Goal: Browse casually: Explore the website without a specific task or goal

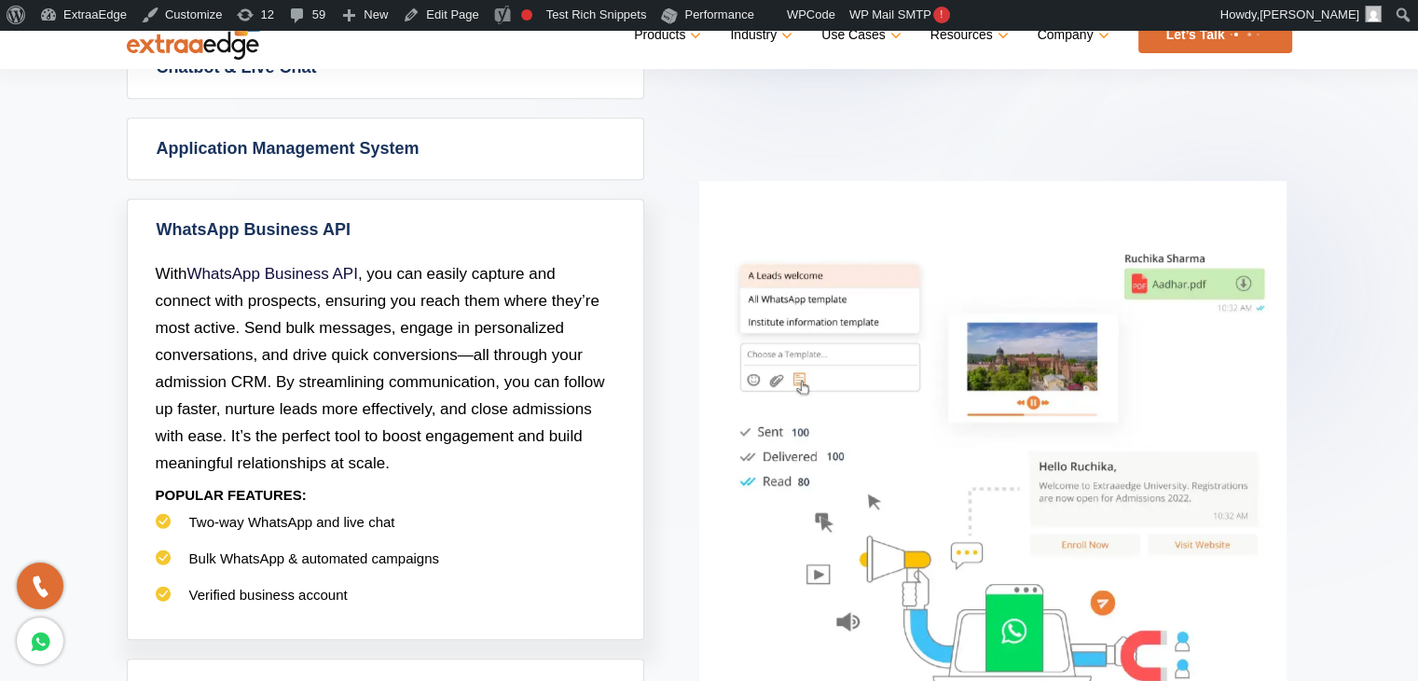
scroll to position [1134, 0]
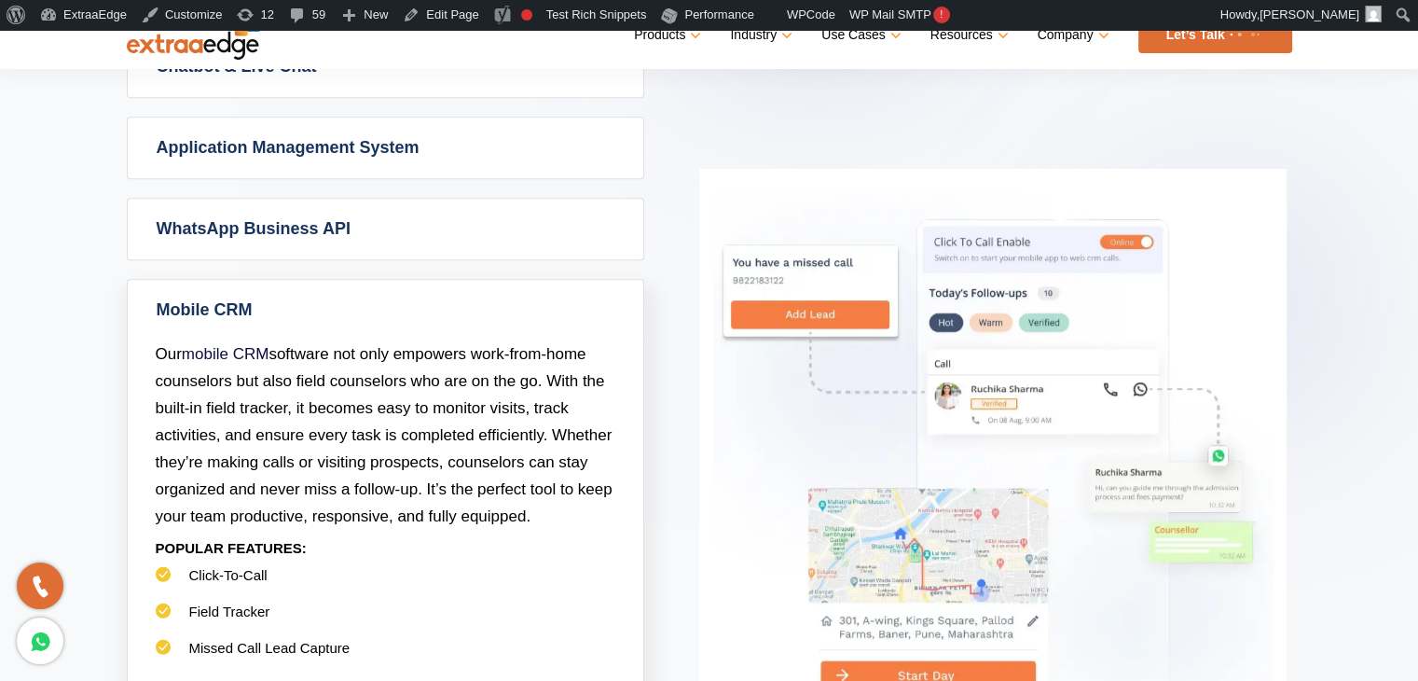
click at [60, 176] on section "Powerful Admission CRM with simplicity Admission CRM Admission CRM software tak…" at bounding box center [709, 195] width 1418 height 1200
click at [35, 282] on section "Powerful Admission CRM with simplicity Admission CRM Admission CRM software tak…" at bounding box center [709, 195] width 1418 height 1200
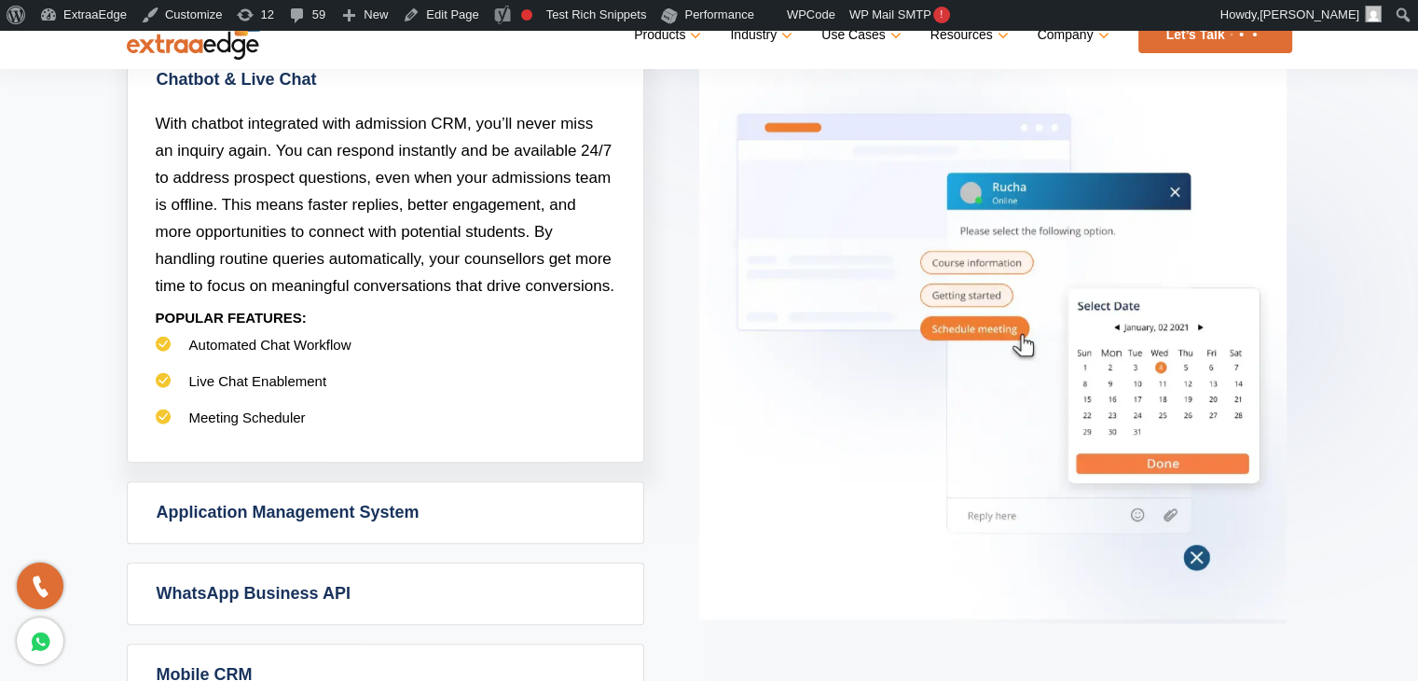
scroll to position [1119, 0]
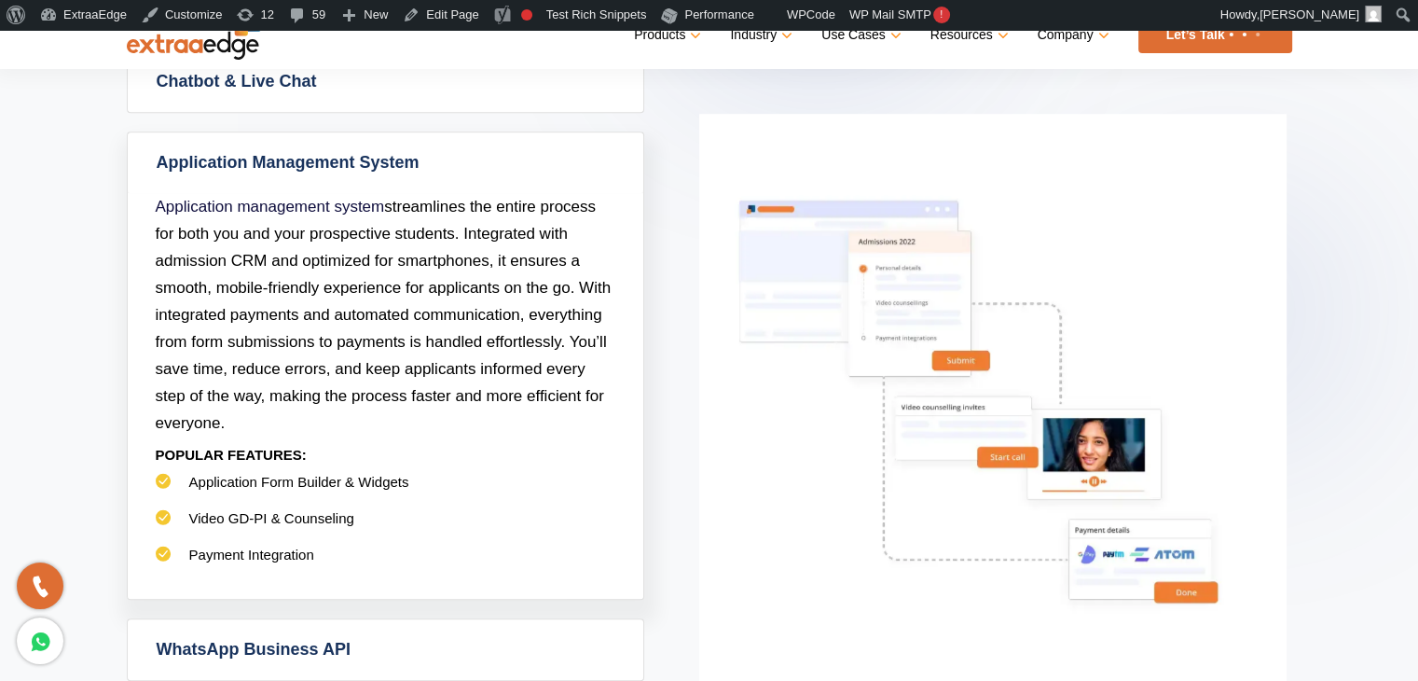
click at [728, 471] on img at bounding box center [992, 408] width 587 height 588
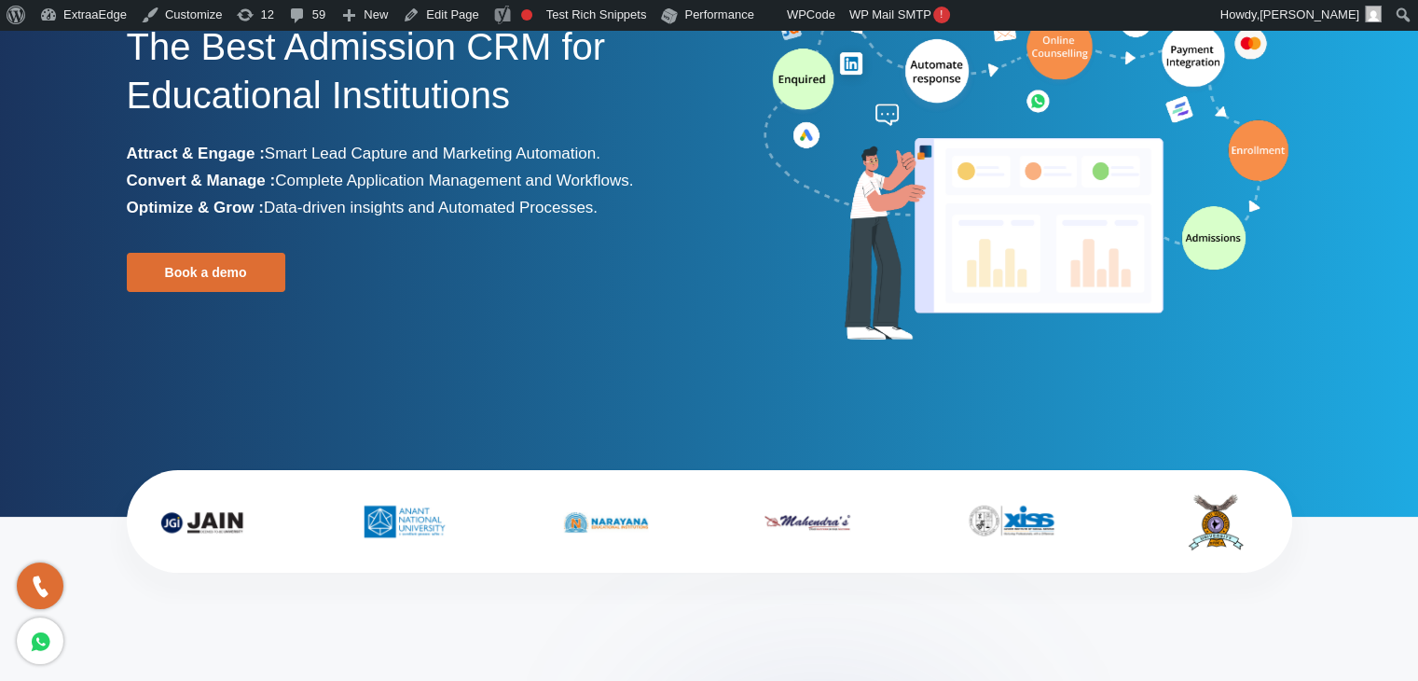
scroll to position [0, 0]
